Goal: Task Accomplishment & Management: Use online tool/utility

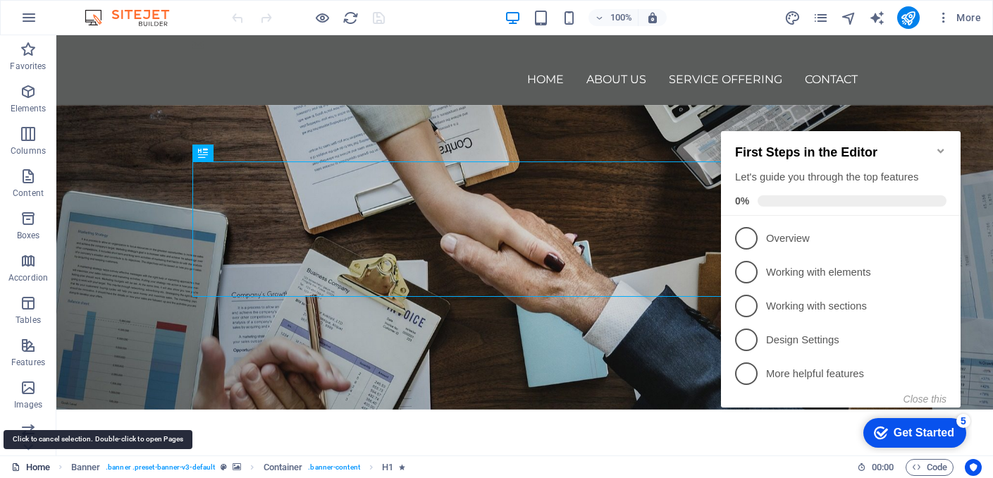
click at [44, 468] on link "Home" at bounding box center [30, 467] width 39 height 17
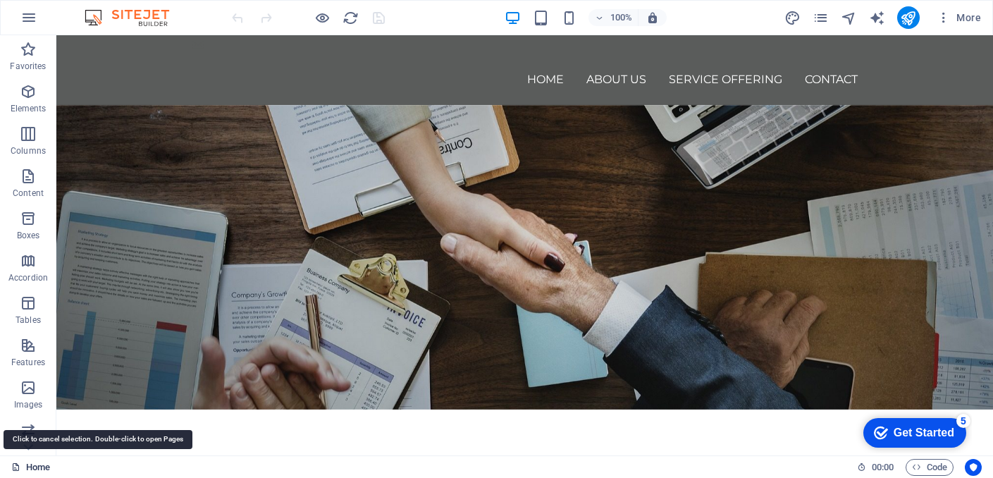
click at [44, 468] on link "Home" at bounding box center [30, 467] width 39 height 17
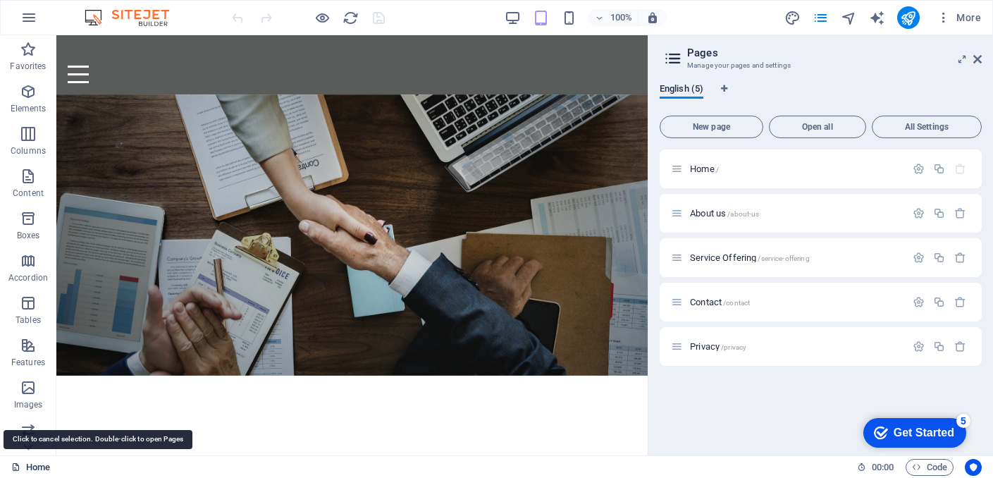
click at [44, 468] on link "Home" at bounding box center [30, 467] width 39 height 17
click at [750, 299] on span "/contact" at bounding box center [736, 303] width 27 height 8
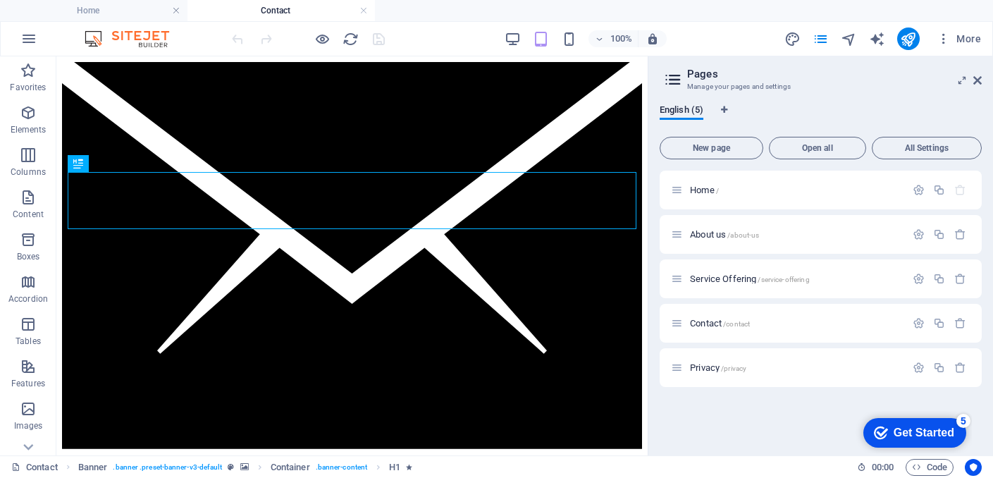
click at [978, 87] on header "Pages Manage your pages and settings" at bounding box center [821, 74] width 319 height 37
click at [978, 79] on icon at bounding box center [977, 80] width 8 height 11
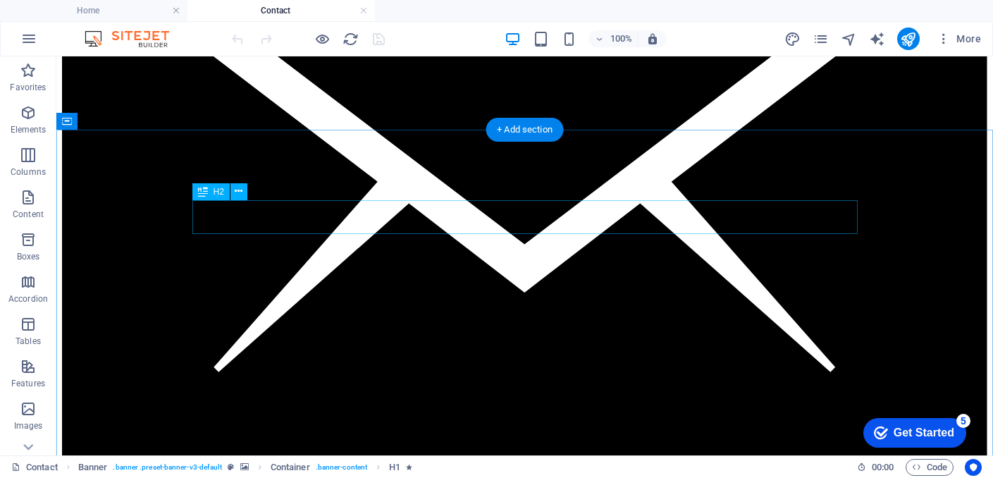
scroll to position [261, 0]
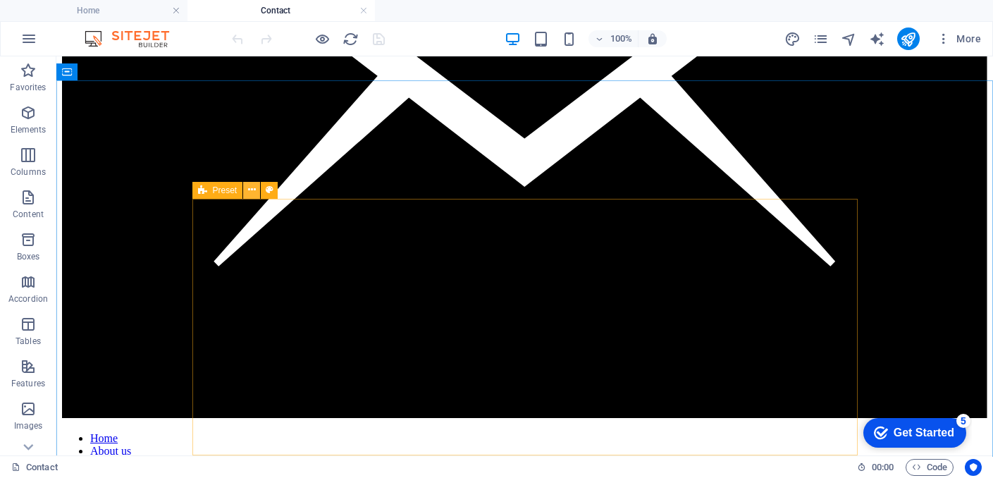
click at [247, 188] on button at bounding box center [251, 190] width 17 height 17
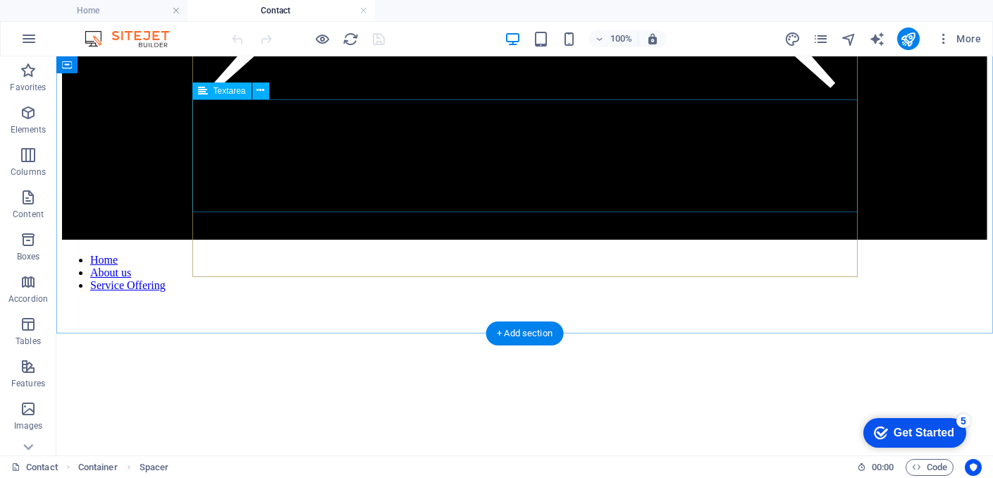
scroll to position [437, 0]
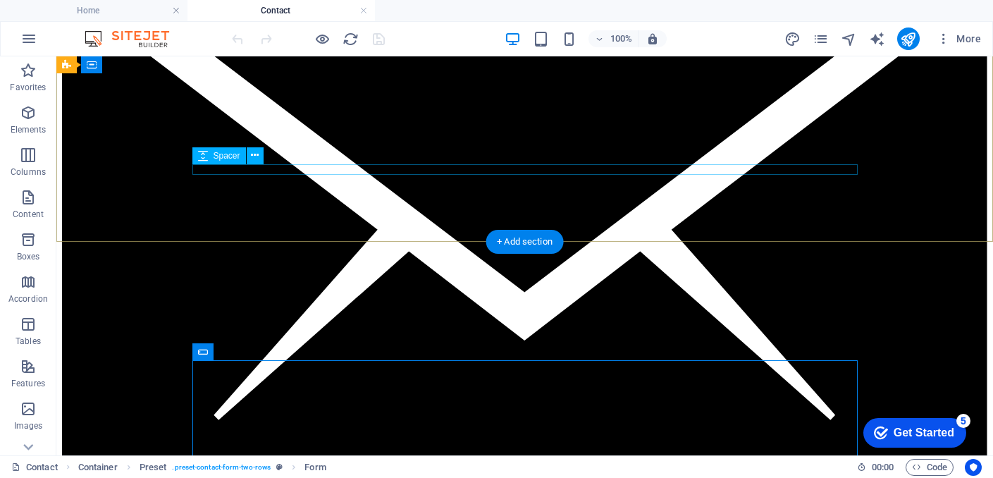
scroll to position [99, 0]
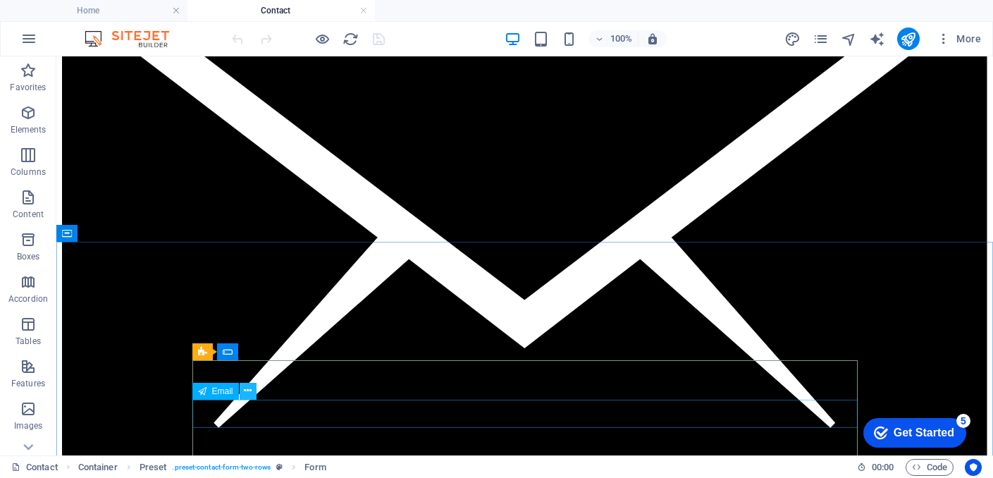
click at [243, 388] on button at bounding box center [248, 391] width 17 height 17
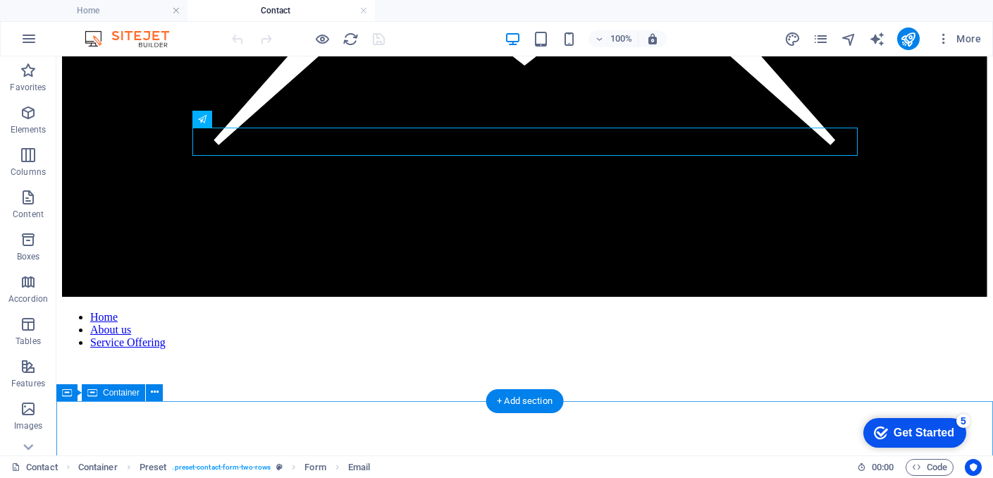
scroll to position [385, 0]
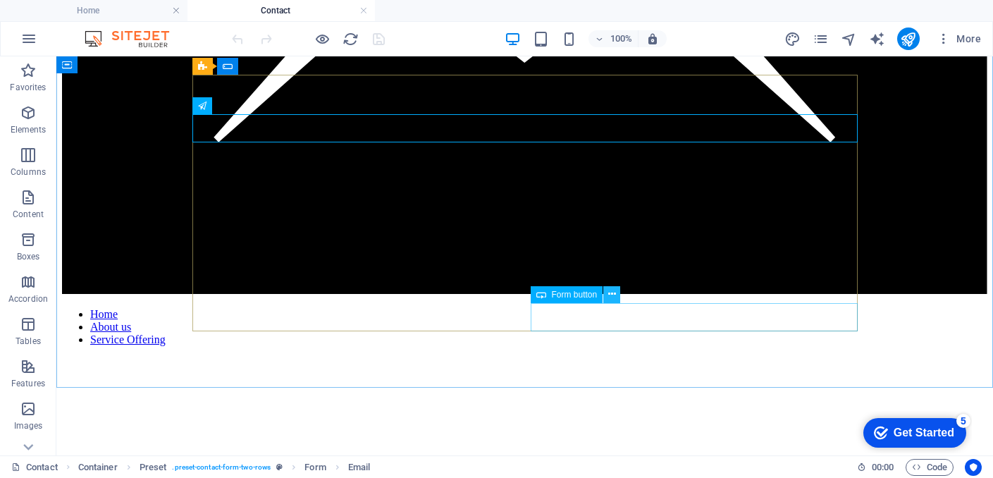
click at [610, 288] on icon at bounding box center [612, 294] width 8 height 15
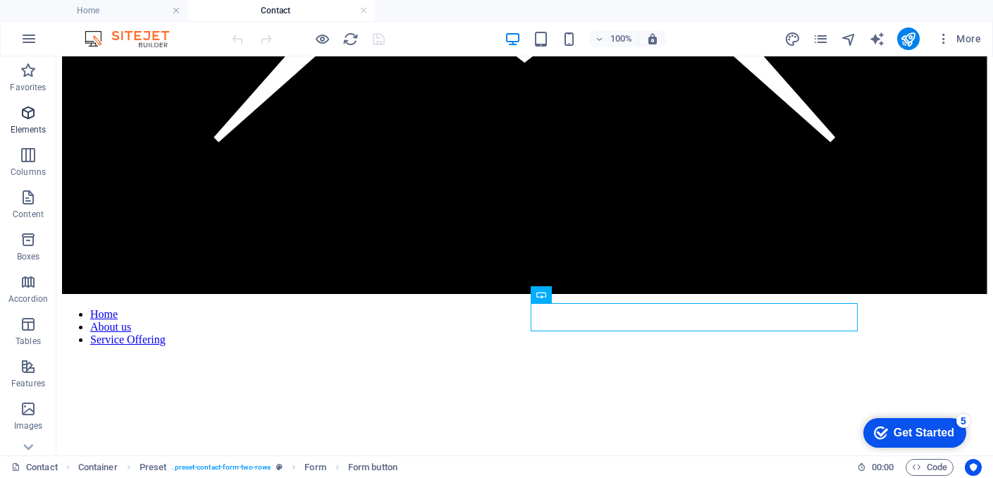
click at [24, 123] on span "Elements" at bounding box center [28, 121] width 56 height 34
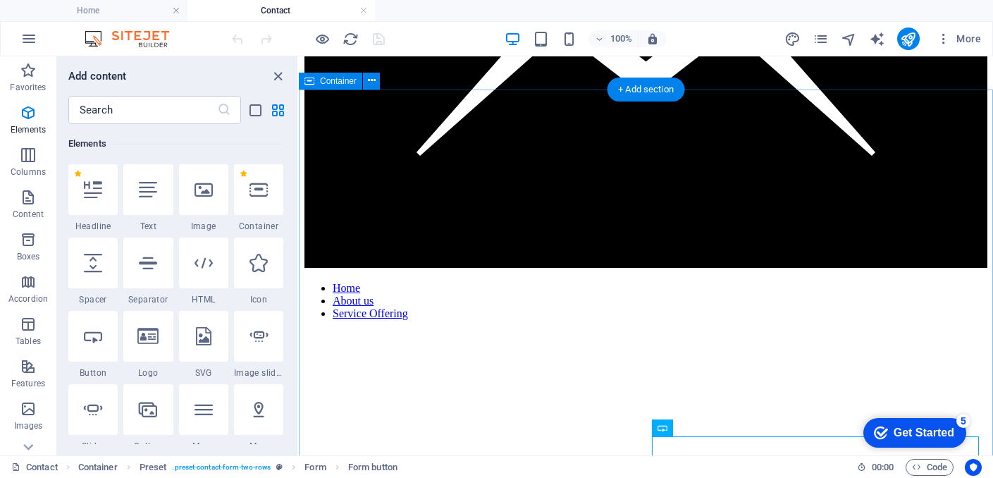
scroll to position [246, 0]
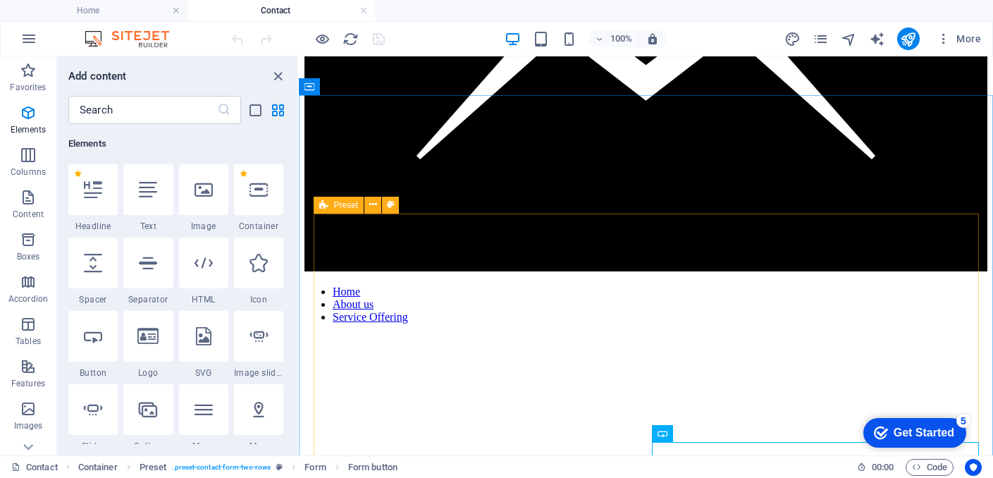
click at [325, 200] on icon at bounding box center [323, 205] width 9 height 17
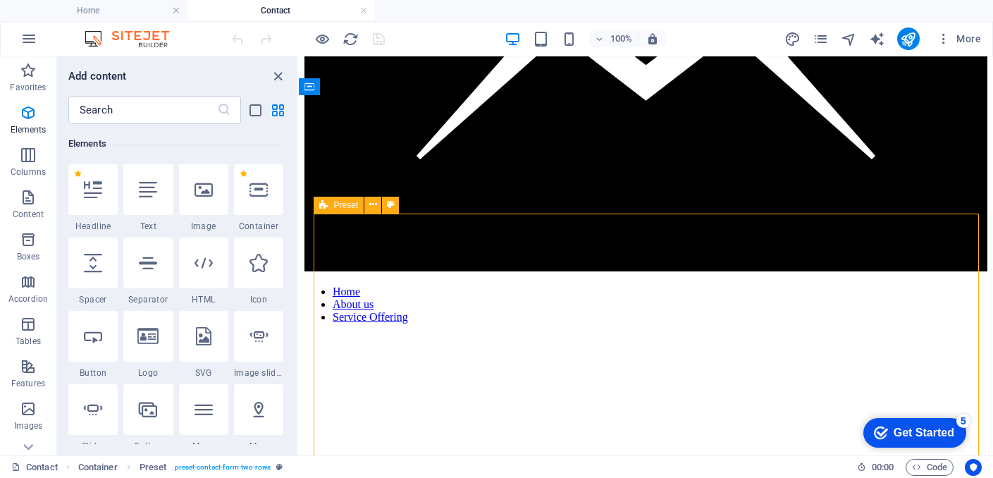
click at [341, 207] on span "Preset" at bounding box center [346, 205] width 25 height 8
click at [369, 204] on icon at bounding box center [373, 204] width 8 height 15
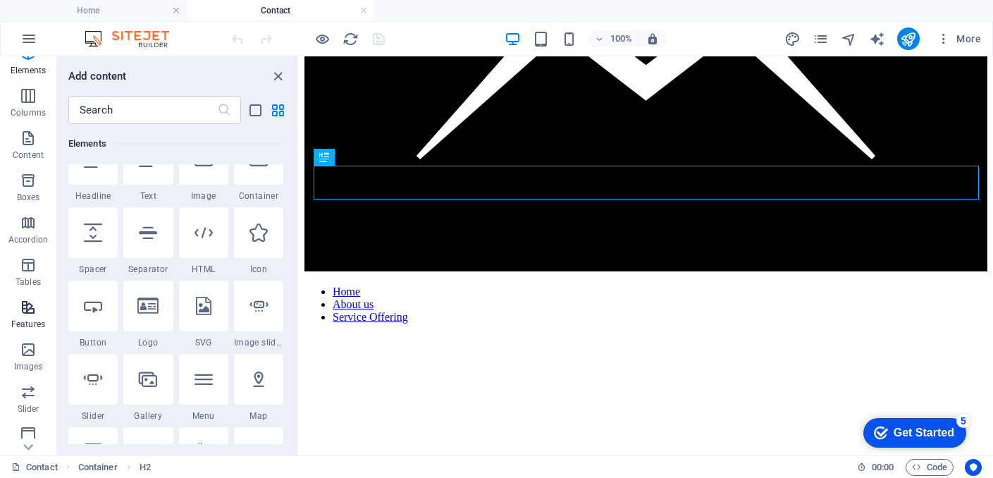
scroll to position [60, 0]
click at [28, 329] on span "Features" at bounding box center [28, 315] width 56 height 34
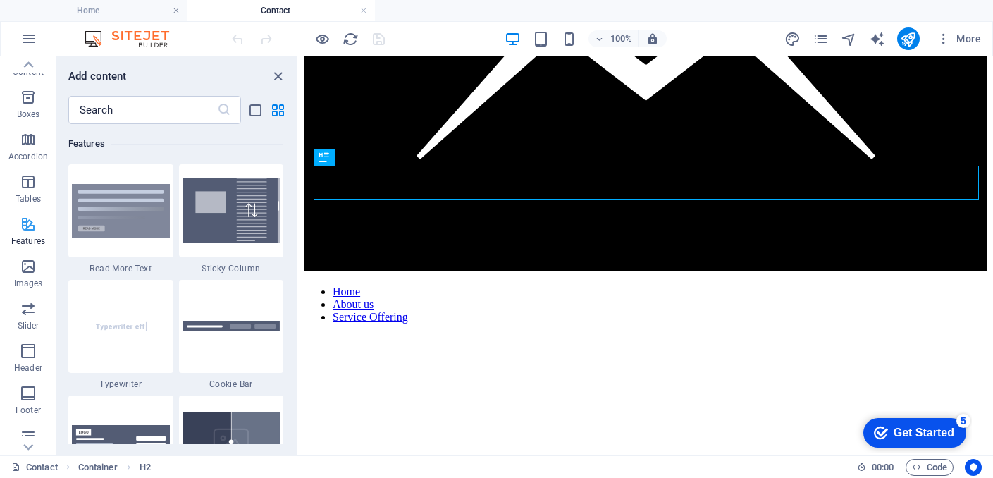
scroll to position [235, 0]
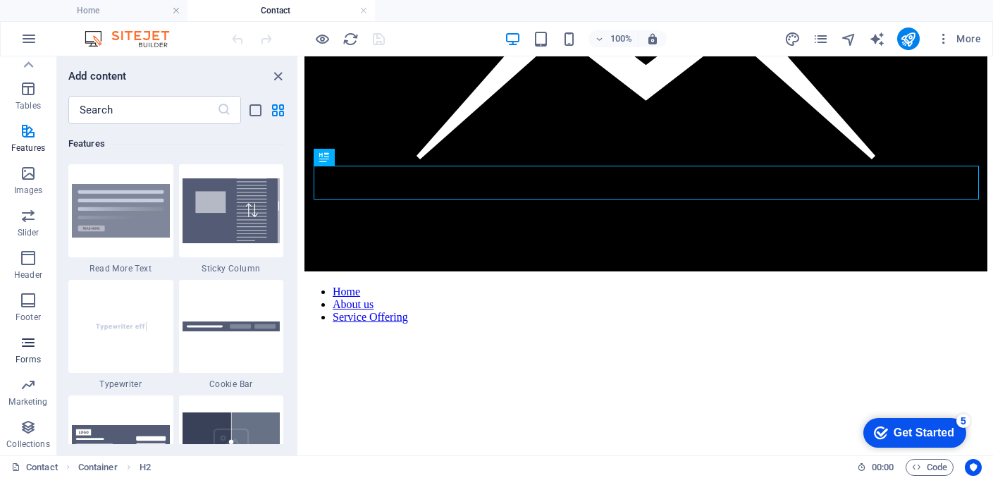
click at [31, 351] on span "Forms" at bounding box center [28, 351] width 56 height 34
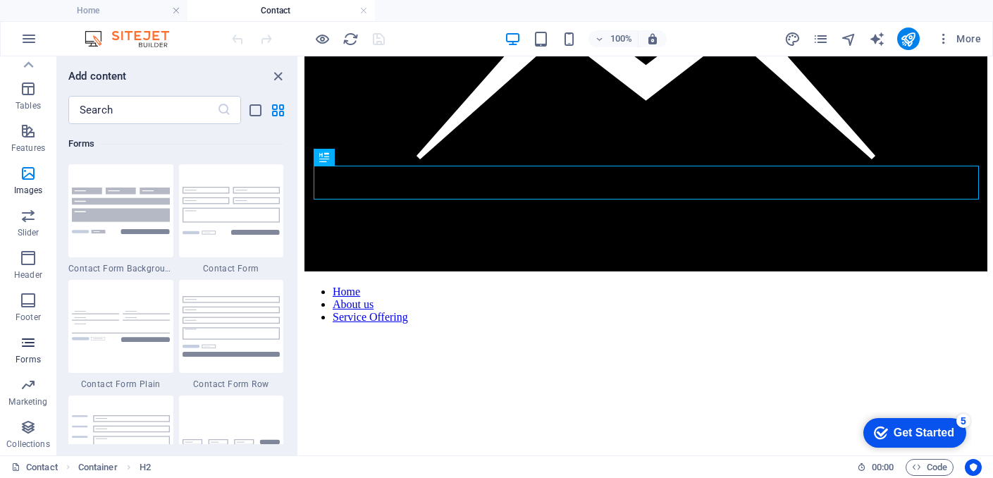
scroll to position [10285, 0]
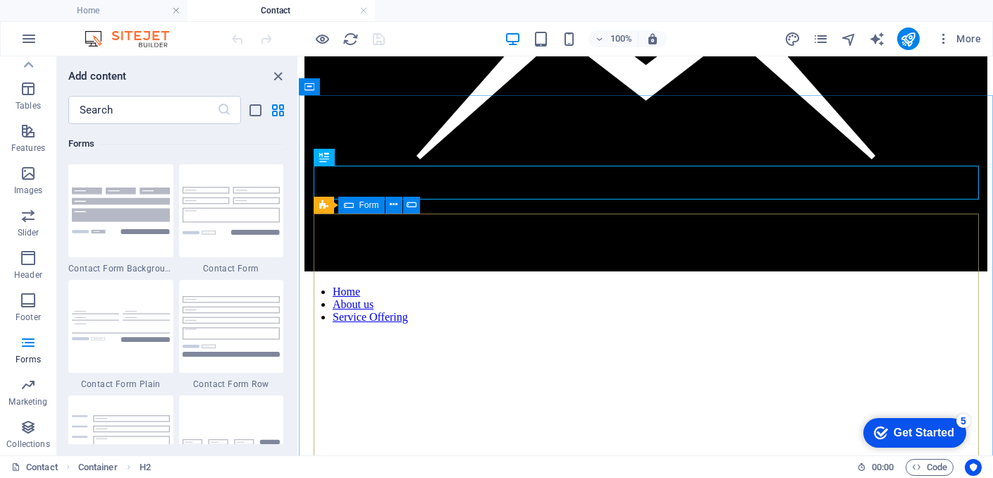
click at [353, 204] on icon at bounding box center [349, 205] width 10 height 17
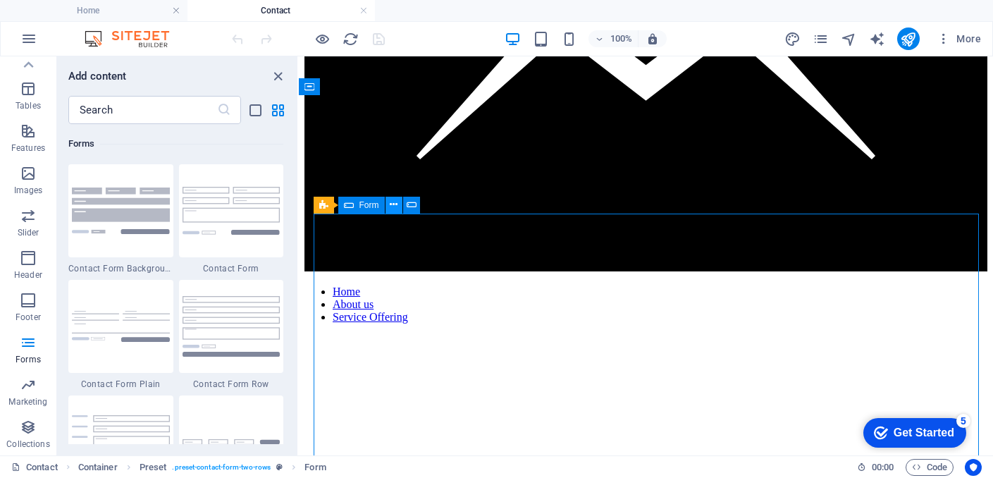
click at [391, 203] on icon at bounding box center [394, 204] width 8 height 15
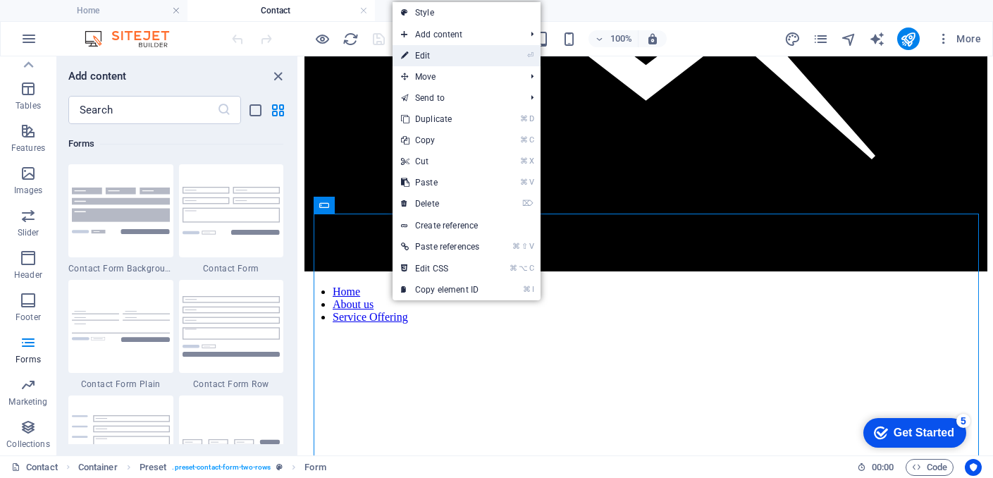
click at [473, 49] on link "⏎ Edit" at bounding box center [439, 55] width 95 height 21
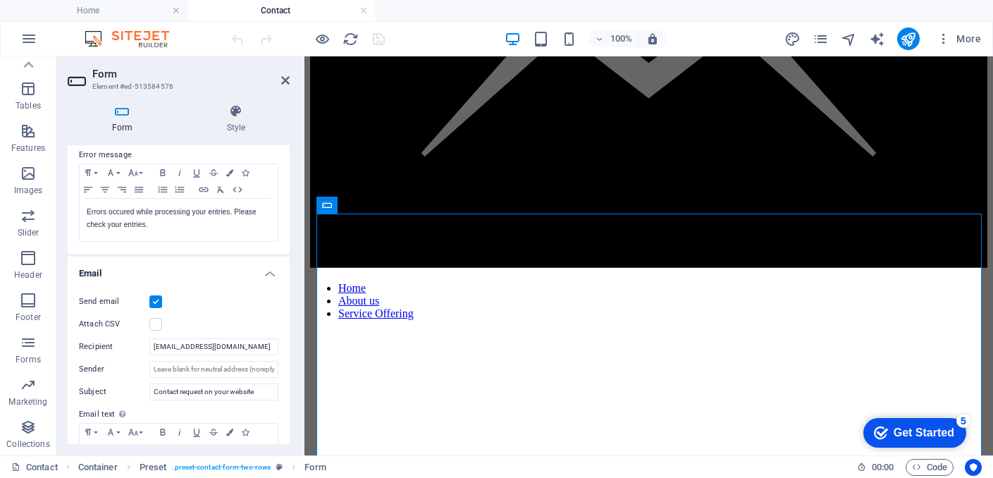
scroll to position [268, 0]
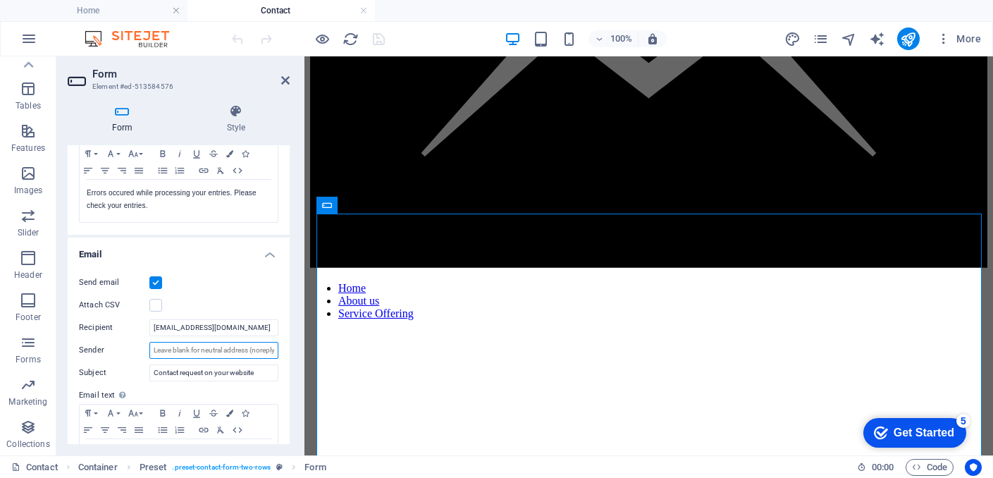
click at [209, 352] on input "Sender" at bounding box center [213, 350] width 129 height 17
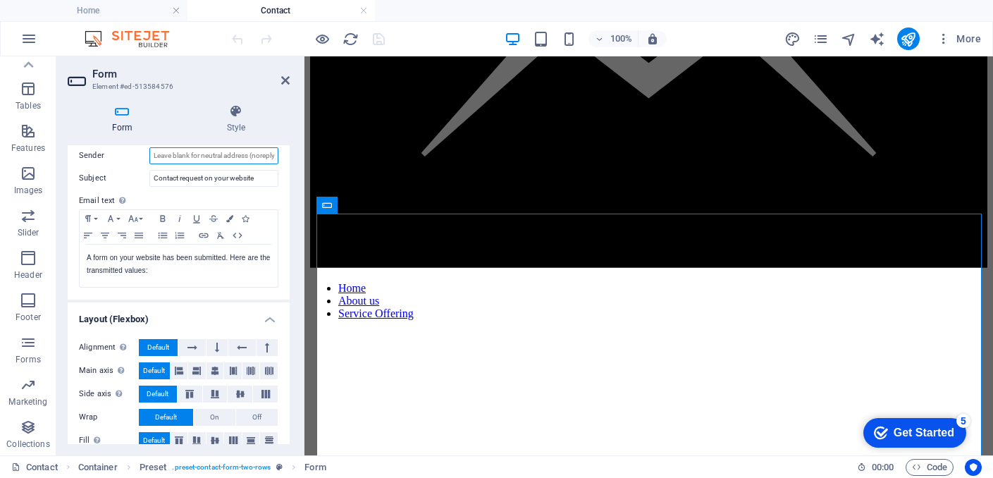
scroll to position [479, 0]
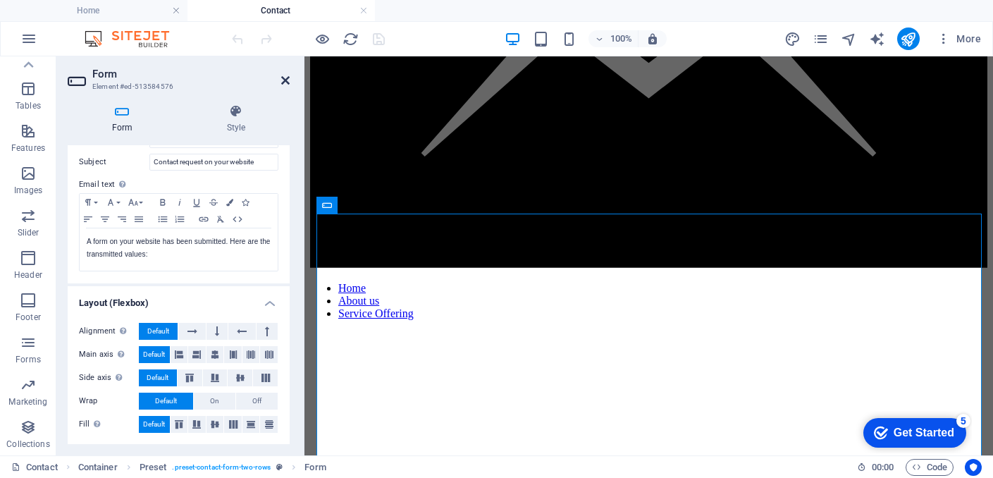
click at [287, 80] on icon at bounding box center [285, 80] width 8 height 11
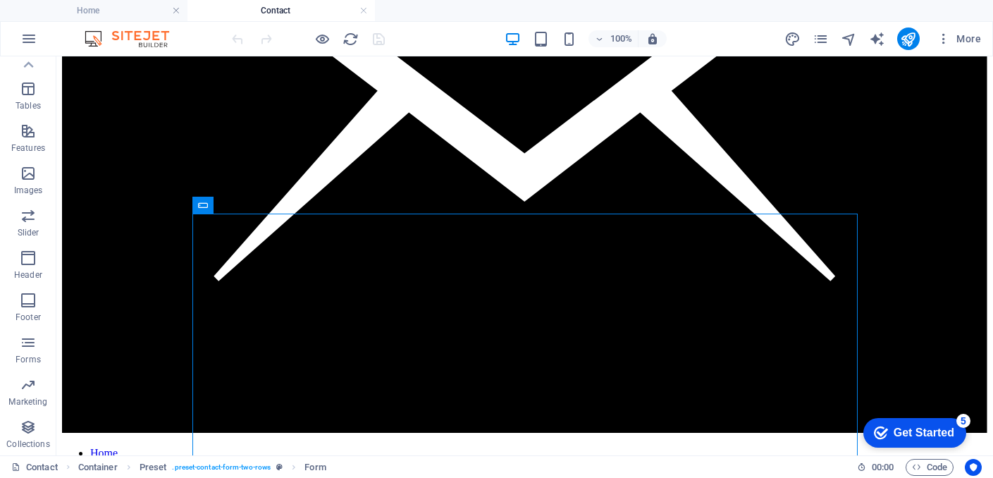
click at [921, 426] on div "Get Started" at bounding box center [923, 432] width 61 height 13
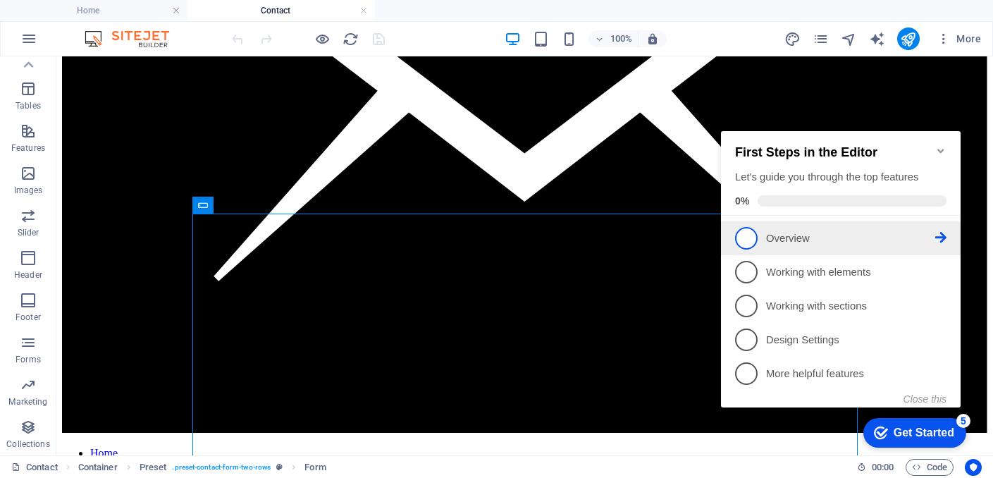
click at [750, 240] on span "1" at bounding box center [746, 238] width 23 height 23
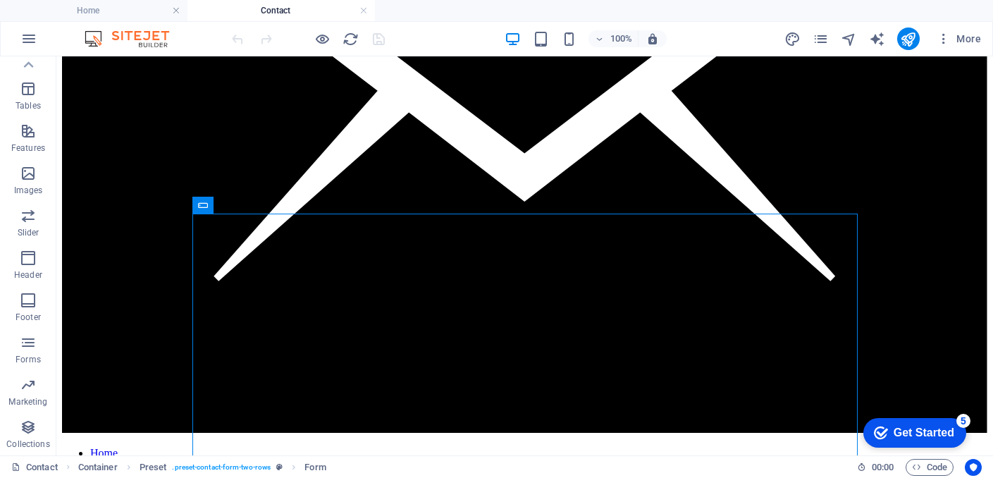
click at [906, 427] on div "Get Started" at bounding box center [923, 432] width 61 height 13
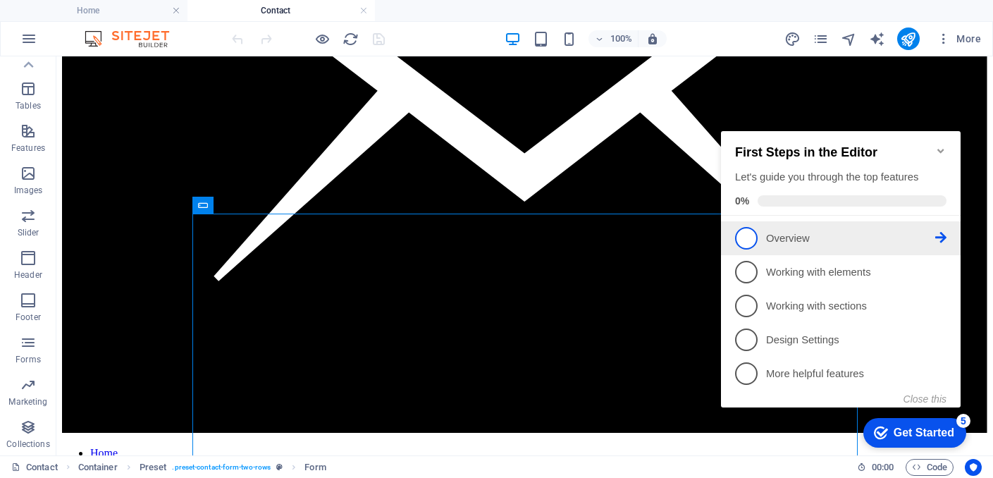
click at [939, 235] on icon at bounding box center [940, 237] width 11 height 11
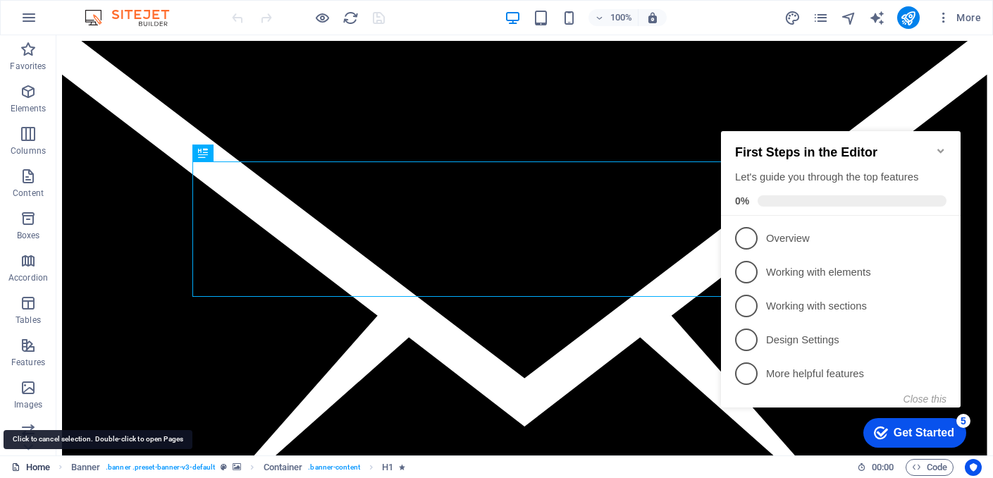
click at [38, 464] on link "Home" at bounding box center [30, 467] width 39 height 17
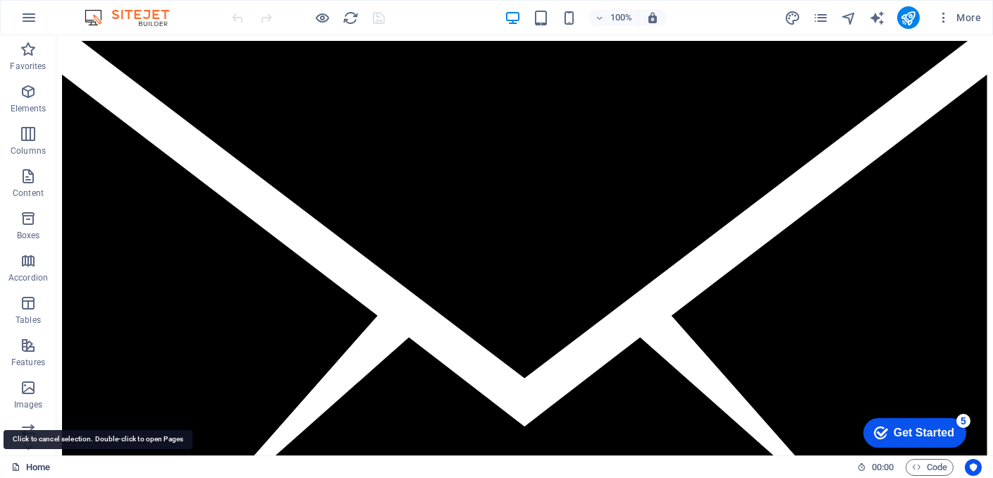
click at [44, 468] on link "Home" at bounding box center [30, 467] width 39 height 17
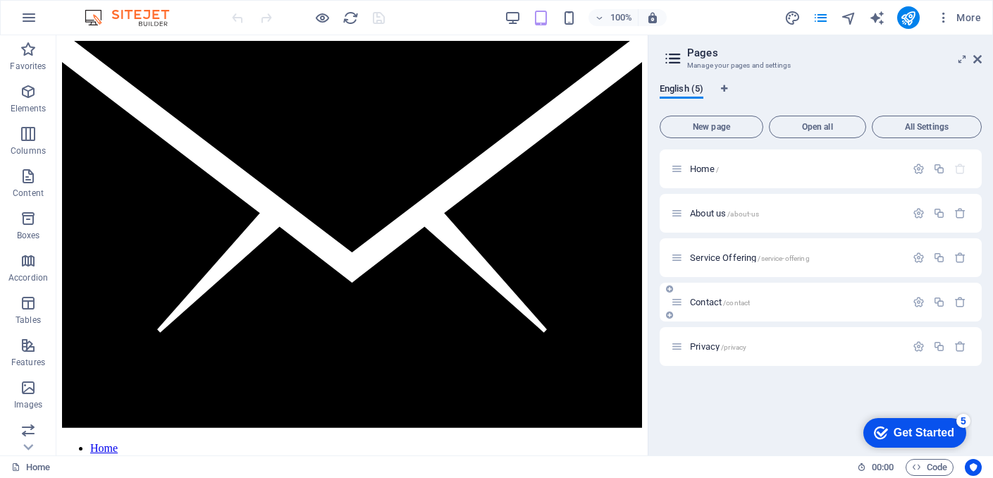
click at [728, 306] on span "/contact" at bounding box center [736, 303] width 27 height 8
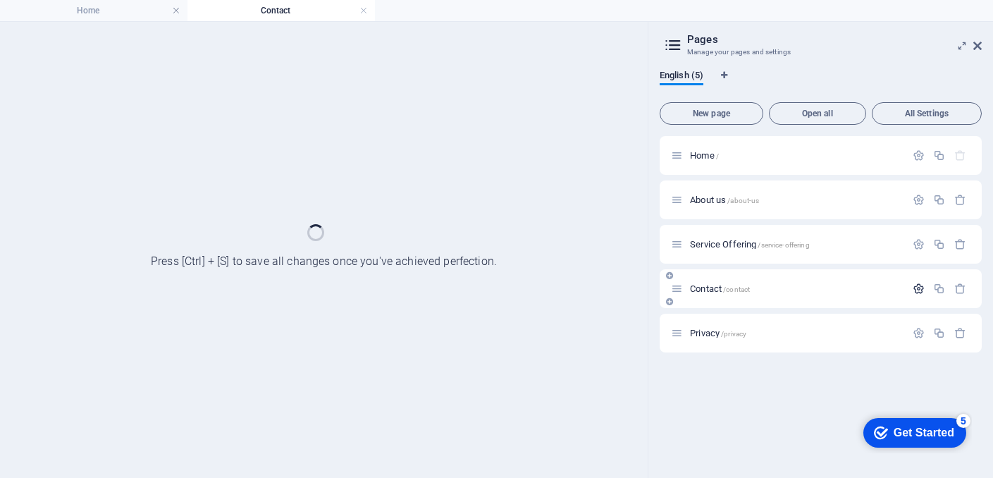
click at [918, 290] on icon "button" at bounding box center [918, 288] width 12 height 12
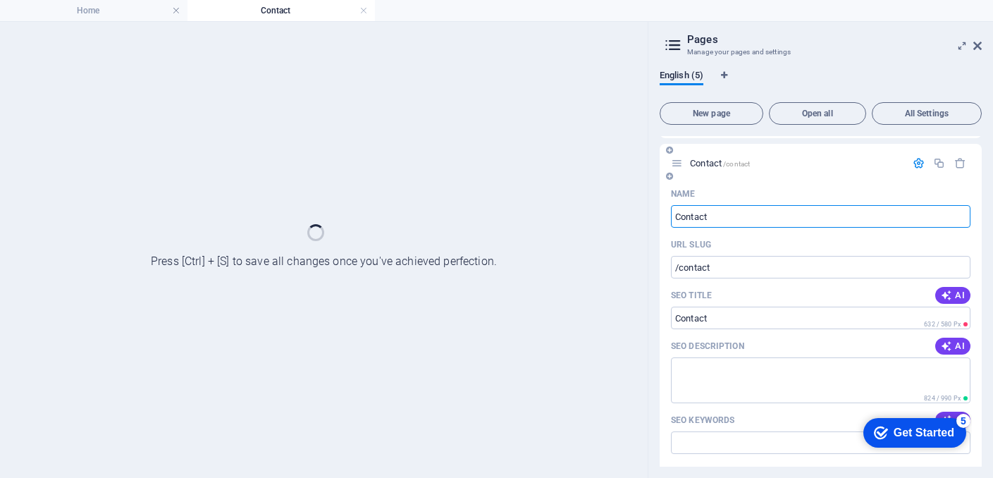
scroll to position [127, 0]
click at [971, 44] on h2 "Pages" at bounding box center [834, 39] width 294 height 13
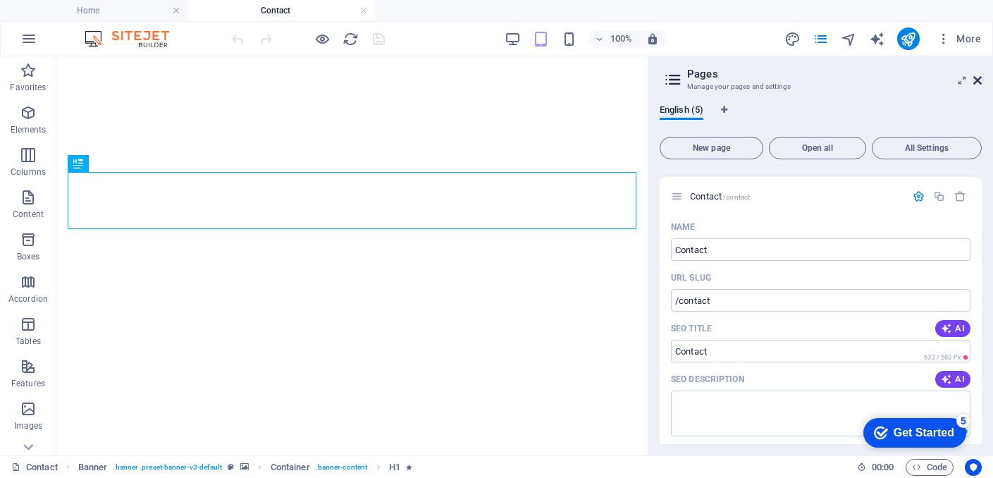
click at [978, 46] on button "More" at bounding box center [959, 38] width 56 height 23
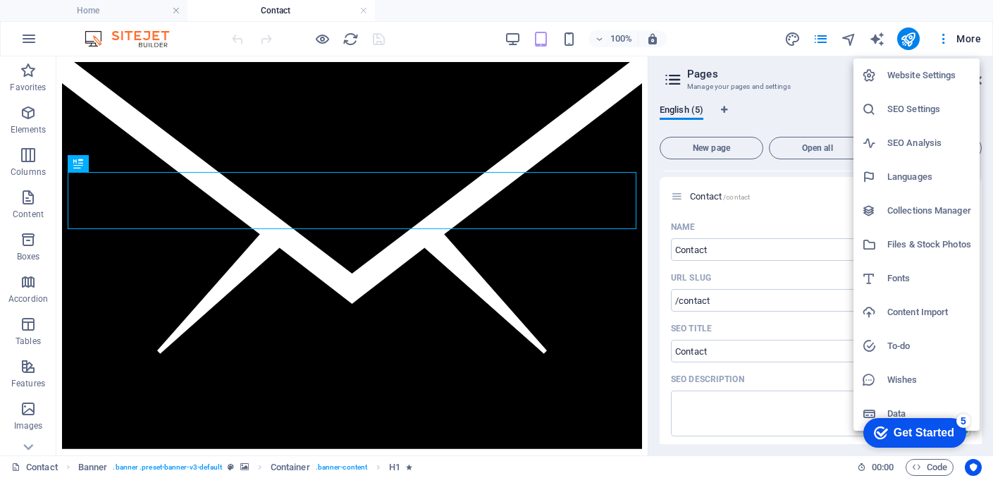
scroll to position [0, 0]
click at [769, 66] on div at bounding box center [496, 239] width 993 height 478
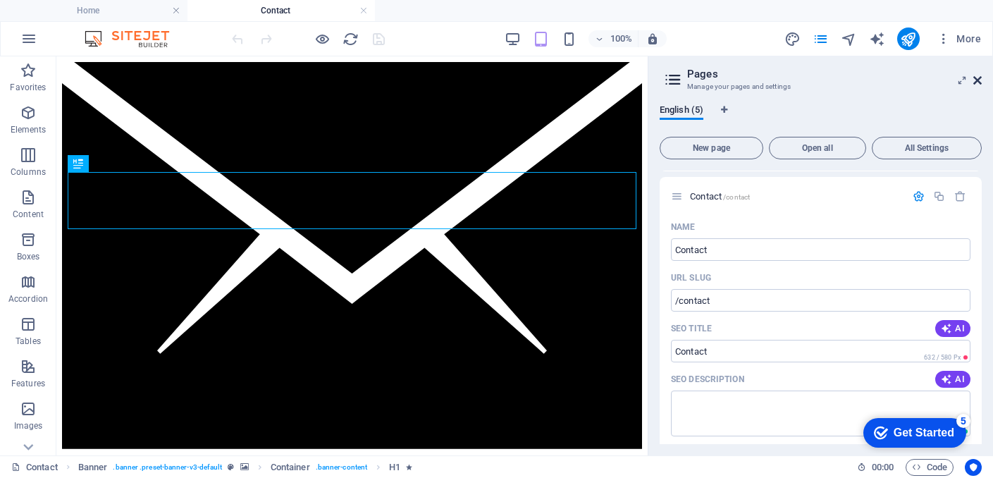
click at [975, 76] on icon at bounding box center [977, 80] width 8 height 11
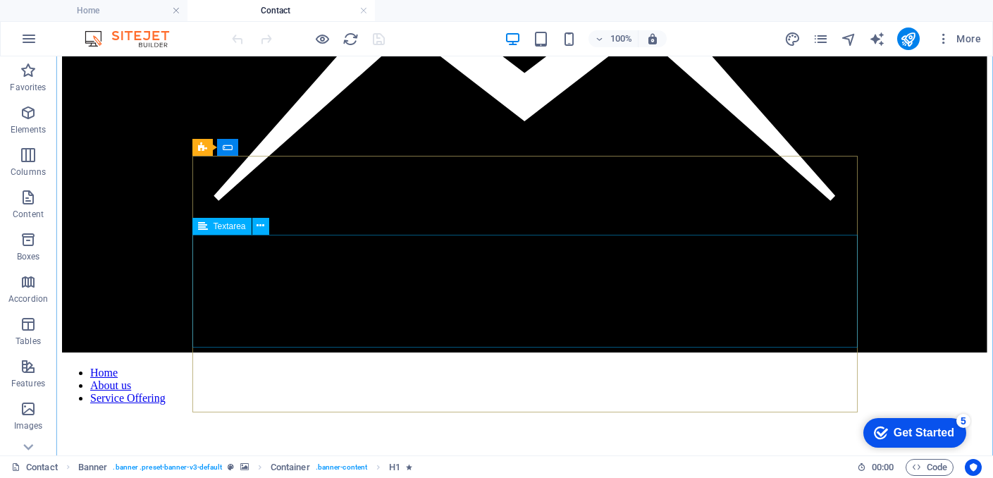
scroll to position [348, 0]
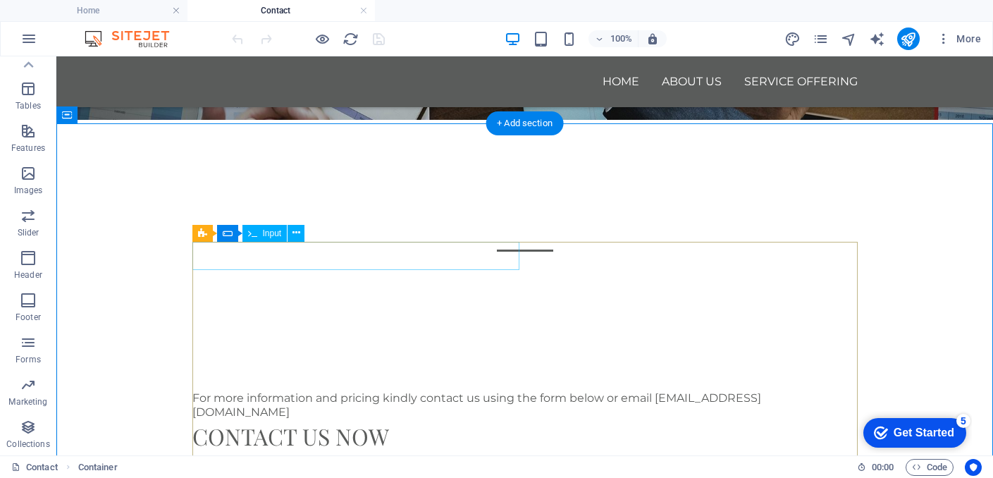
scroll to position [218, 0]
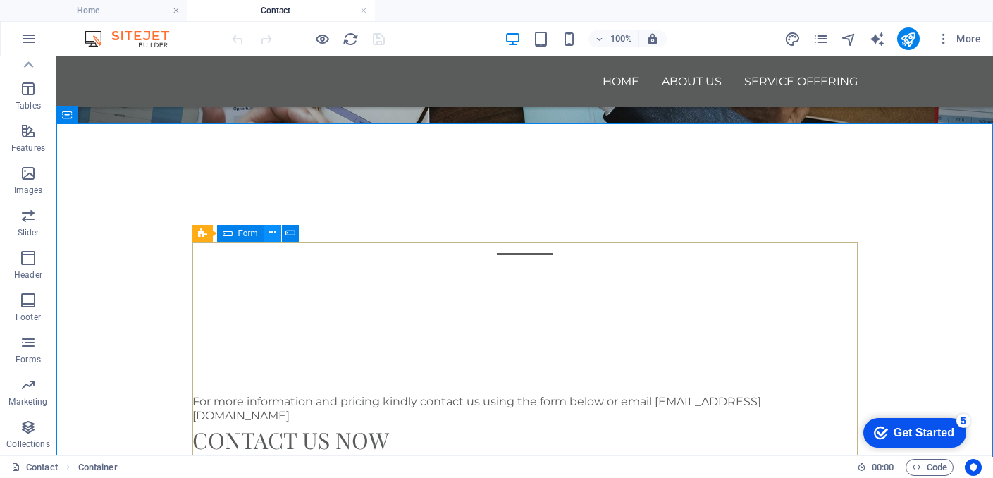
click at [270, 235] on icon at bounding box center [272, 232] width 8 height 15
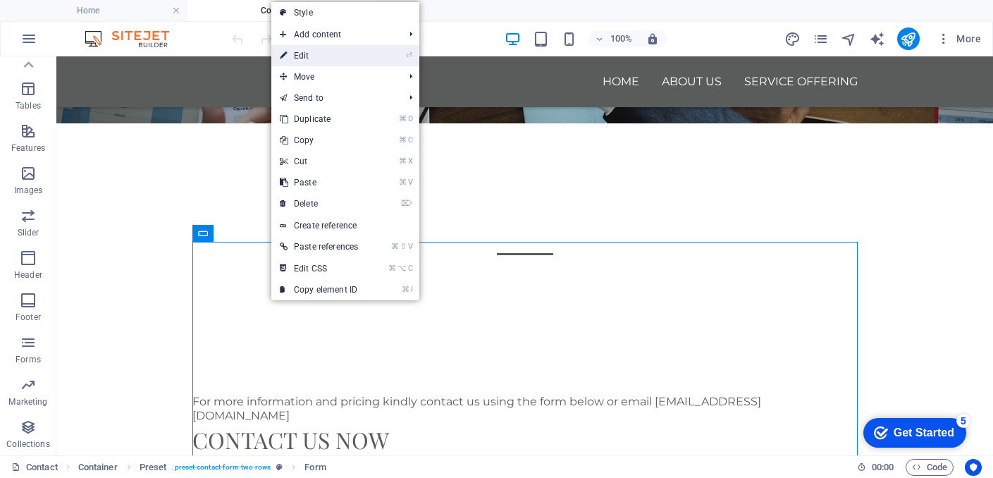
click at [356, 62] on link "⏎ Edit" at bounding box center [318, 55] width 95 height 21
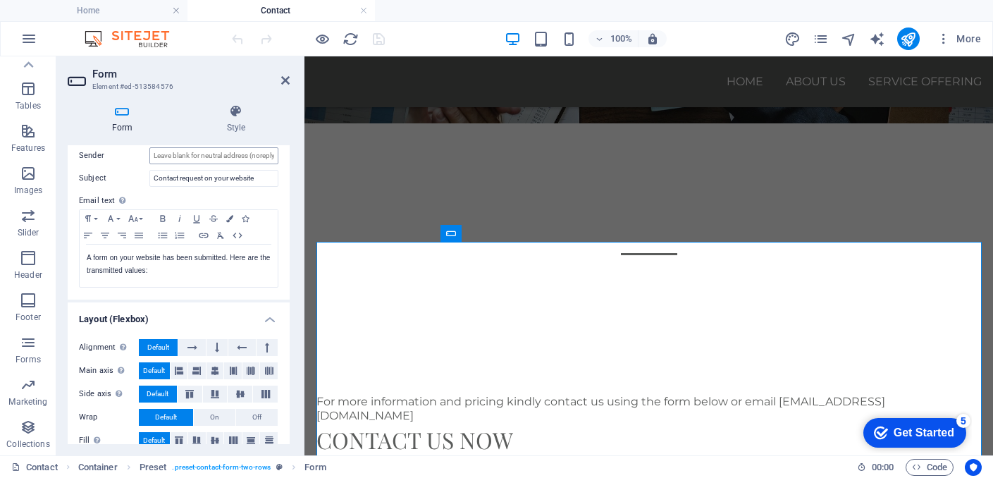
scroll to position [479, 0]
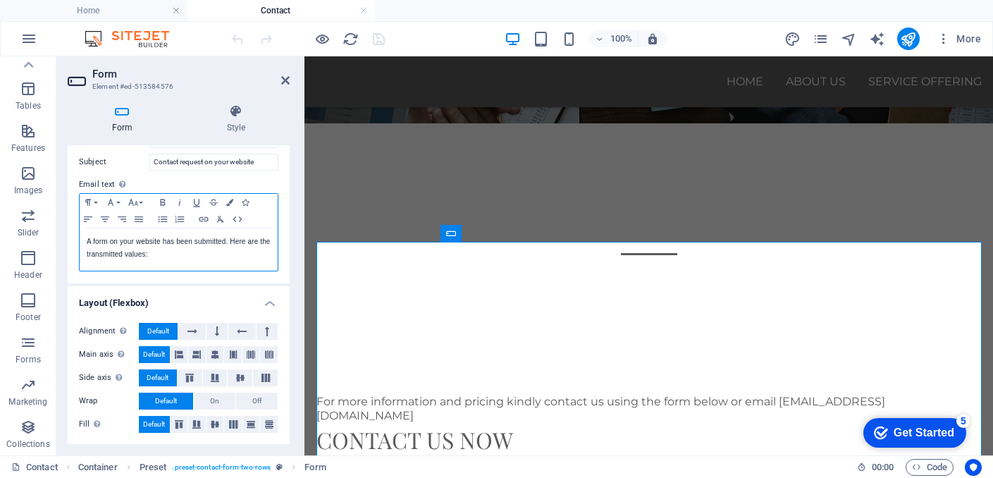
click at [156, 255] on p "A form on your website has been submitted. Here are the transmitted values:" at bounding box center [179, 247] width 184 height 25
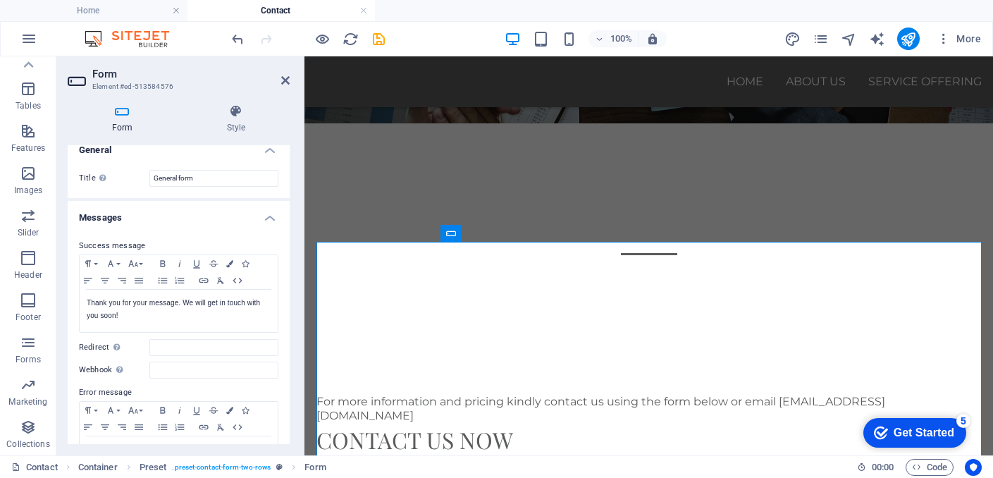
scroll to position [0, 0]
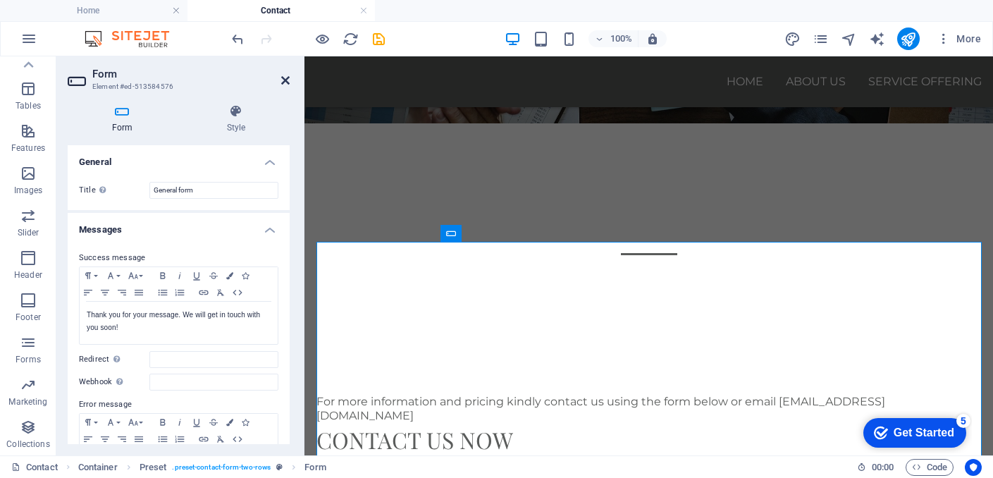
click at [284, 76] on icon at bounding box center [285, 80] width 8 height 11
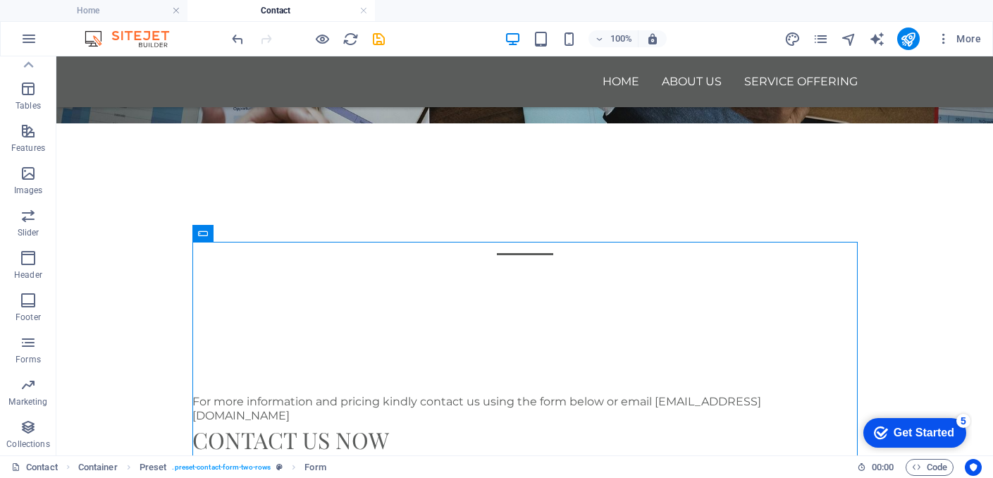
click at [911, 423] on div "checkmark Get Started 5" at bounding box center [914, 433] width 103 height 30
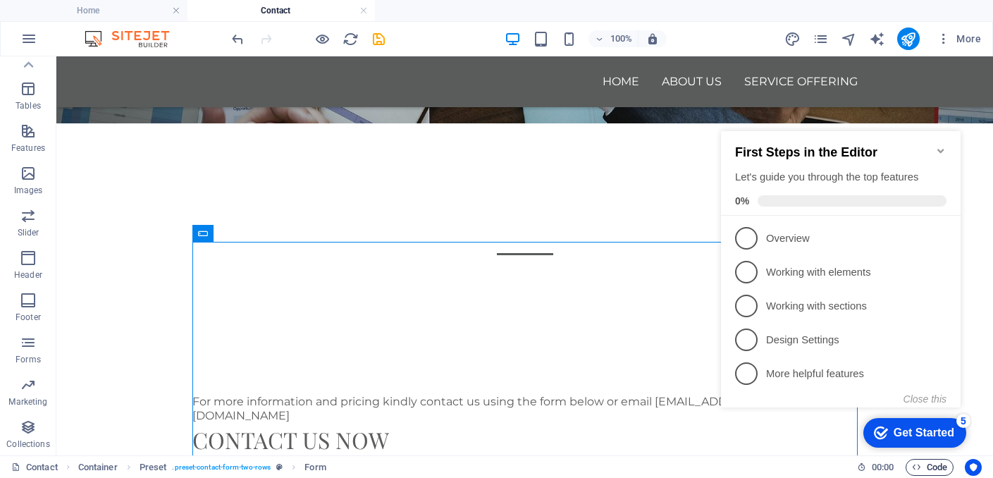
click at [923, 463] on span "Code" at bounding box center [929, 467] width 35 height 17
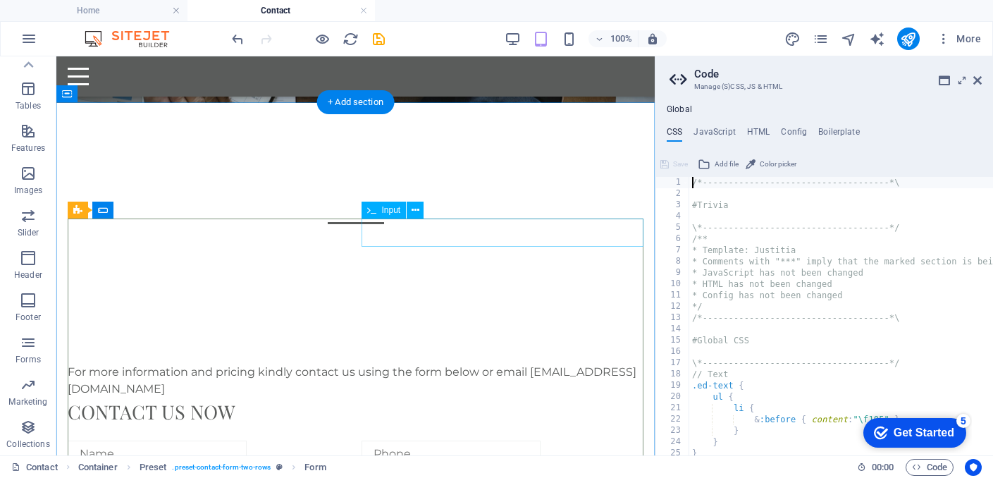
click at [566, 440] on div at bounding box center [502, 453] width 282 height 27
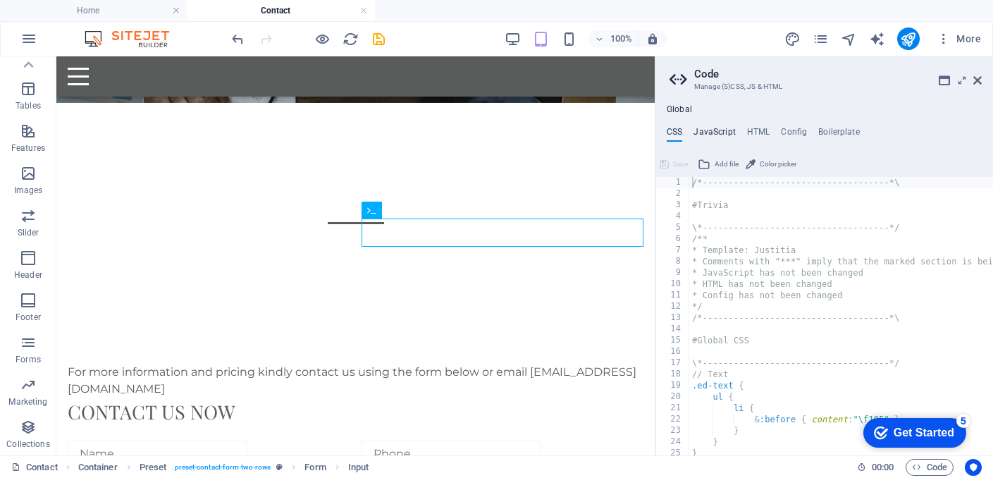
click at [719, 135] on h4 "JavaScript" at bounding box center [714, 134] width 42 height 15
type textarea "/* JS for preset "Menu V2" */"
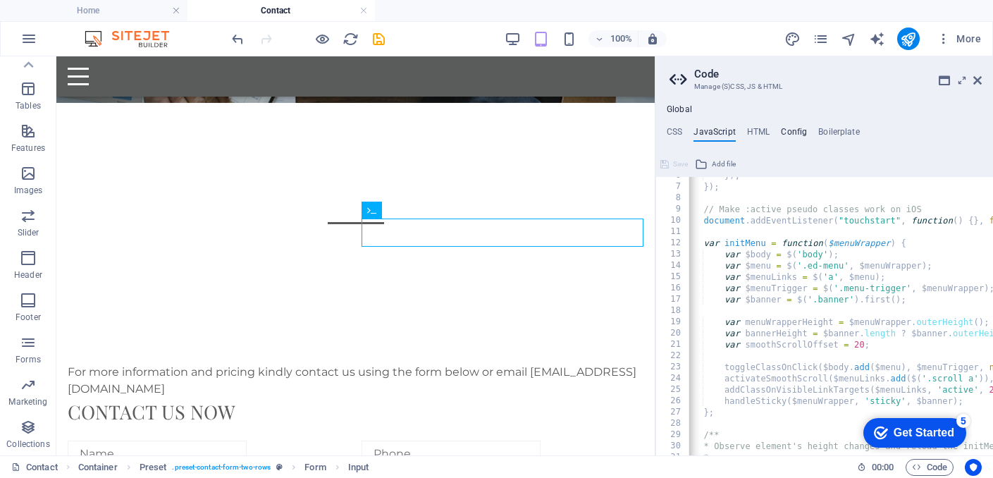
click at [797, 135] on h4 "Config" at bounding box center [794, 134] width 26 height 15
type textarea "$color-background: #ffffff;"
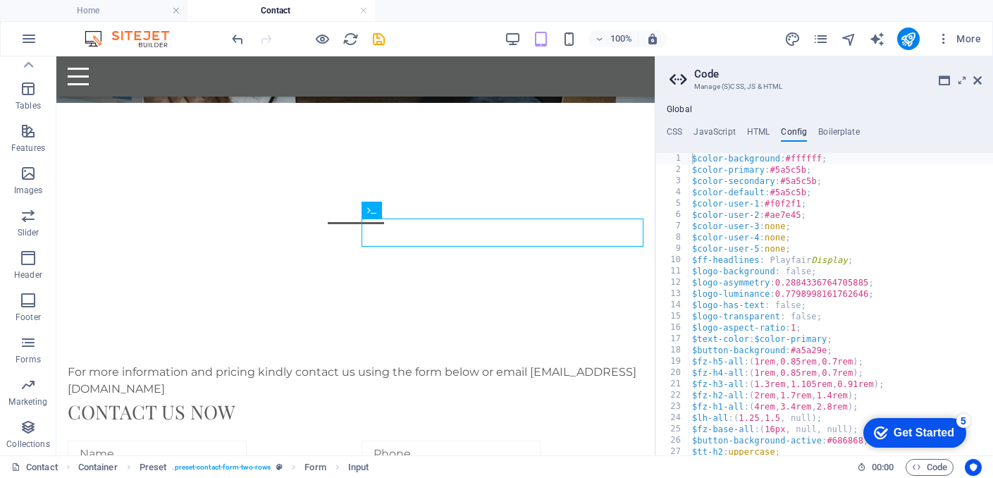
click at [819, 124] on div "Global CSS JavaScript HTML Config Boilerplate /*-------------------------------…" at bounding box center [823, 279] width 337 height 351
click at [819, 125] on div "Global CSS JavaScript HTML Config Boilerplate /*-------------------------------…" at bounding box center [823, 279] width 337 height 351
click at [821, 128] on h4 "Boilerplate" at bounding box center [839, 134] width 42 height 15
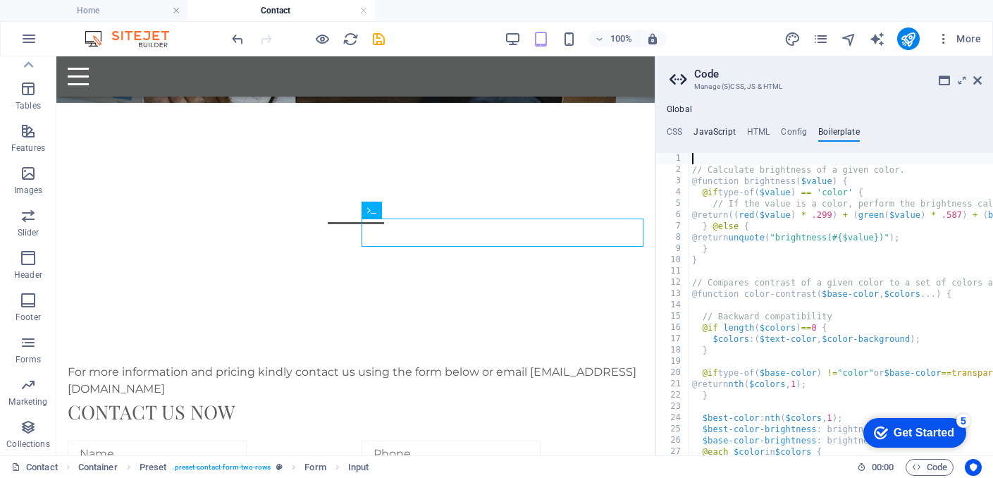
click at [725, 130] on h4 "JavaScript" at bounding box center [714, 134] width 42 height 15
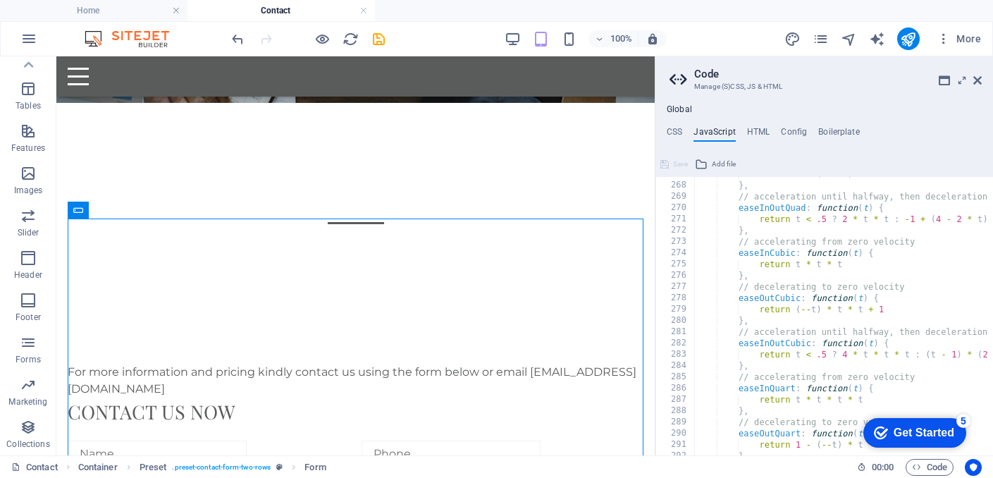
click at [981, 82] on aside "Code Manage (S)CSS, JS & HTML Global CSS JavaScript HTML Config Boilerplate /*-…" at bounding box center [823, 255] width 338 height 399
click at [976, 82] on icon at bounding box center [977, 80] width 8 height 11
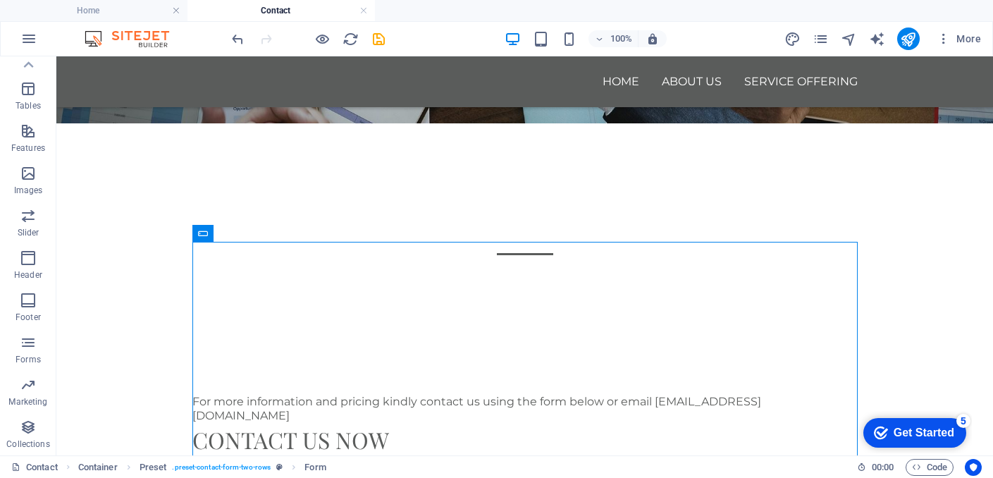
click at [912, 426] on div "Get Started" at bounding box center [923, 432] width 61 height 13
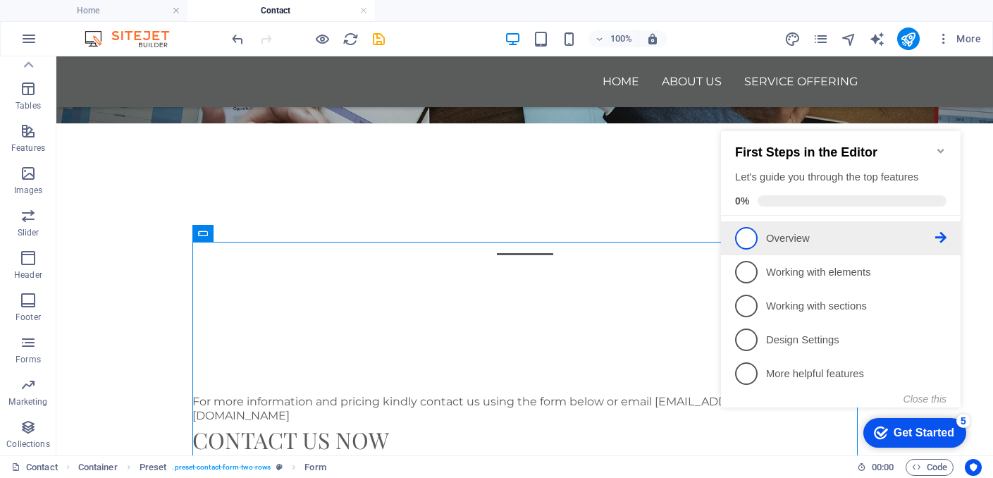
click at [750, 242] on span "1" at bounding box center [746, 238] width 23 height 23
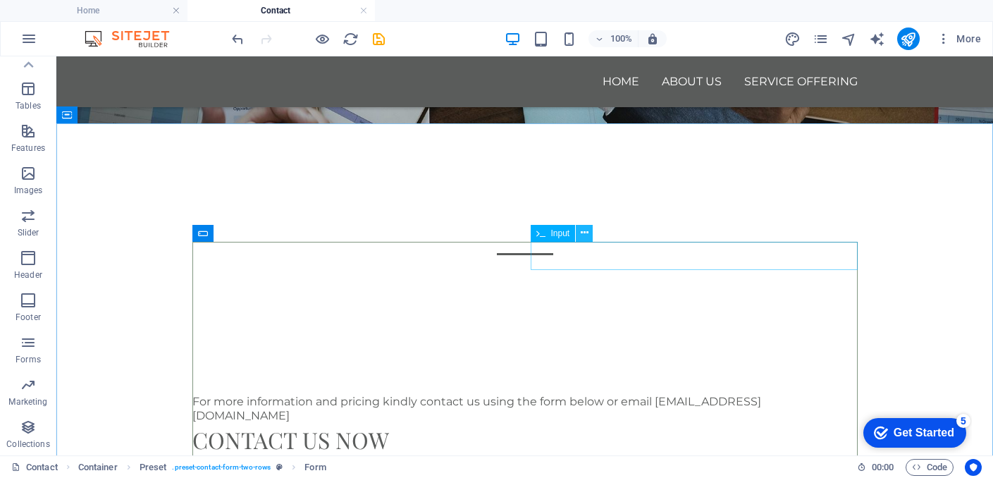
click at [580, 231] on icon at bounding box center [584, 232] width 8 height 15
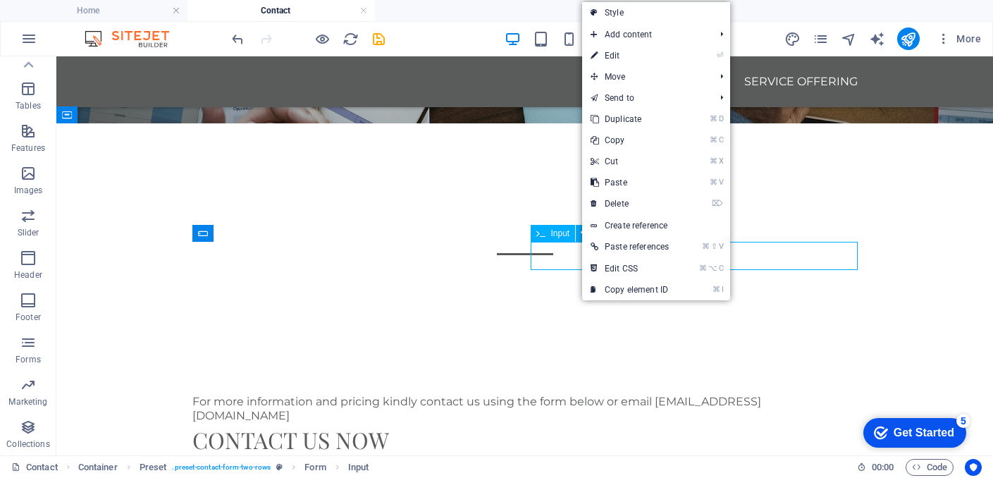
click at [561, 237] on span "Input" at bounding box center [560, 233] width 19 height 8
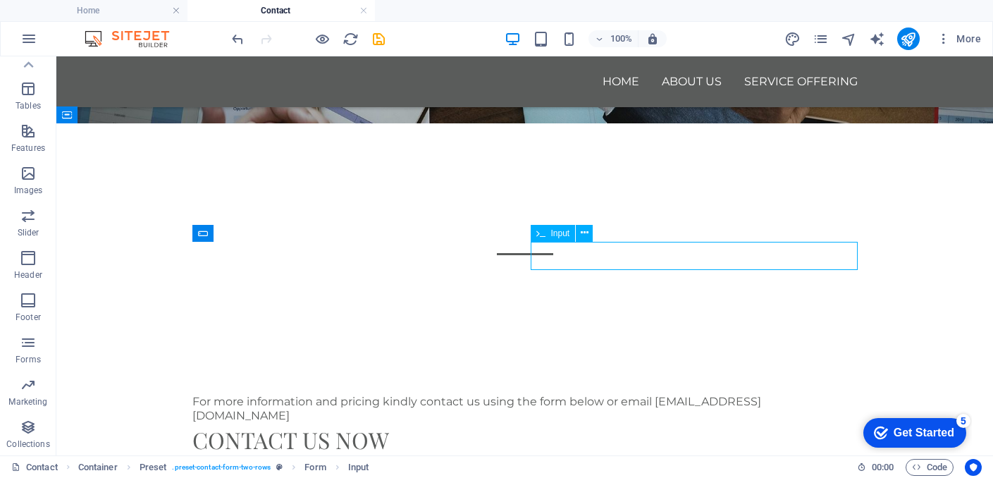
click at [543, 230] on icon at bounding box center [540, 233] width 9 height 17
